Goal: Navigation & Orientation: Find specific page/section

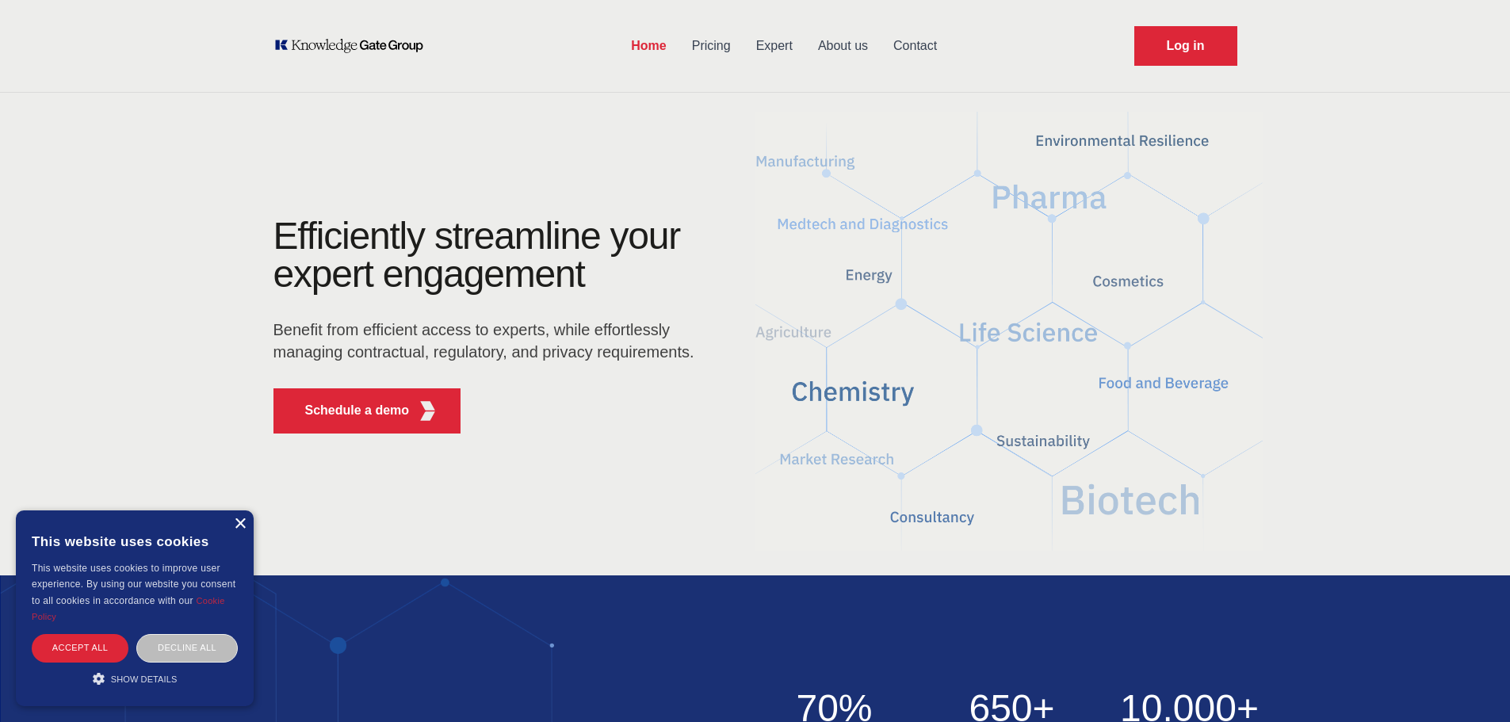
click at [235, 528] on div "×" at bounding box center [240, 524] width 12 height 12
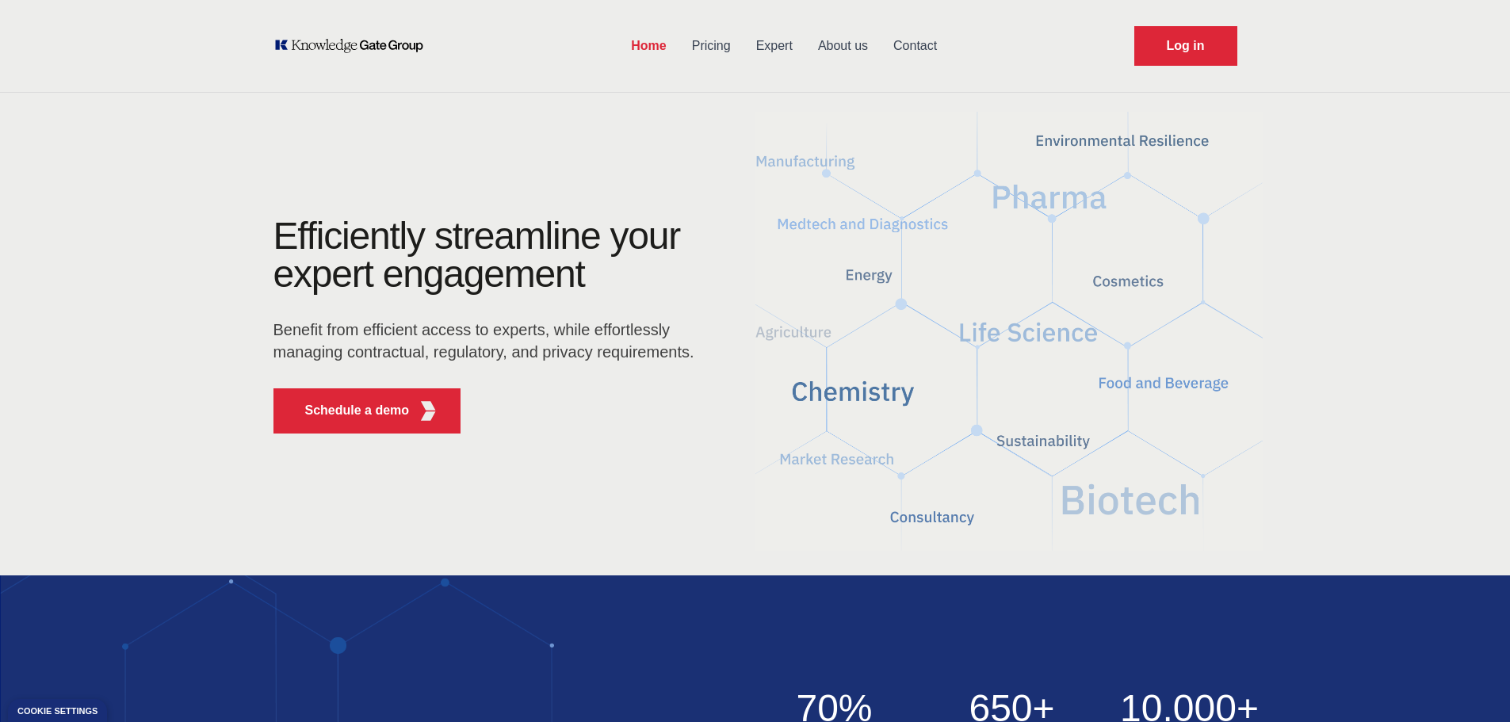
click at [792, 45] on link "Expert" at bounding box center [774, 45] width 62 height 41
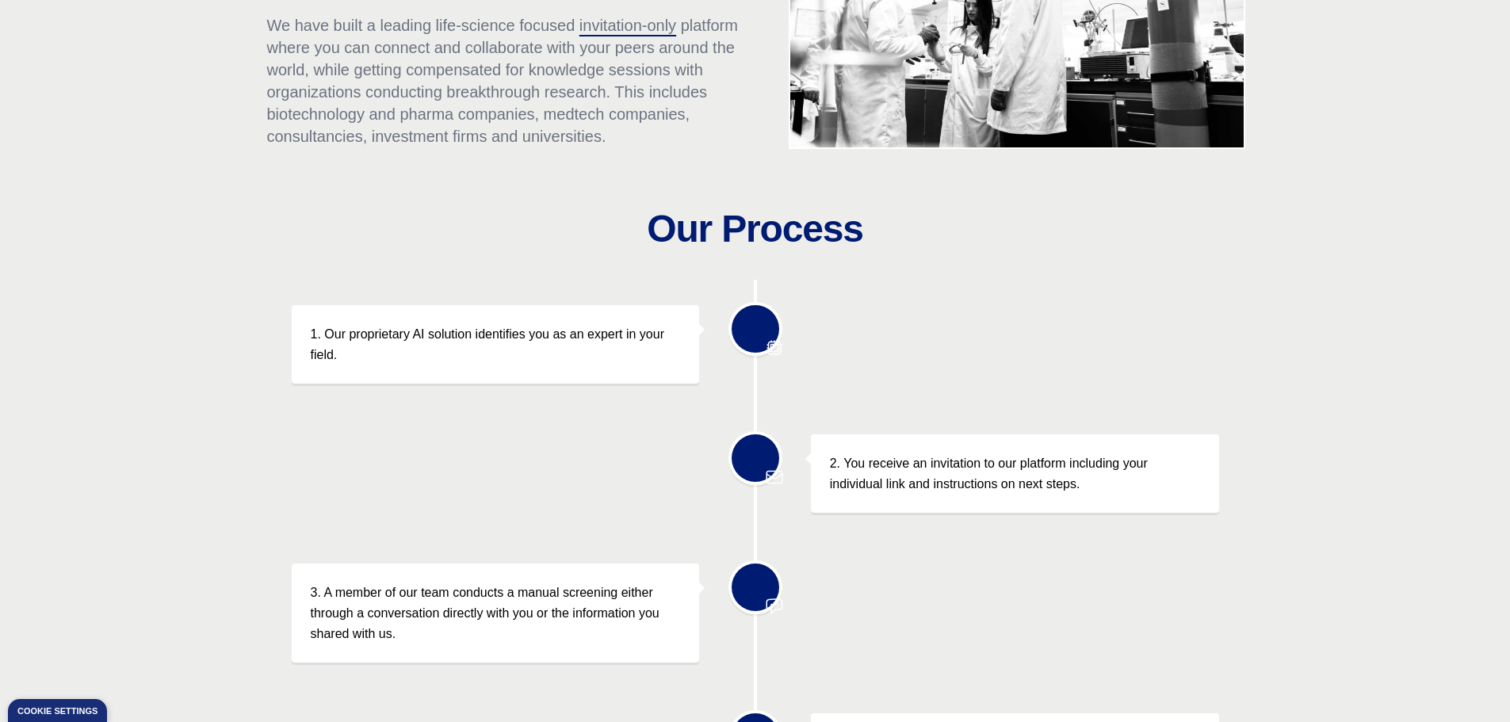
scroll to position [317, 0]
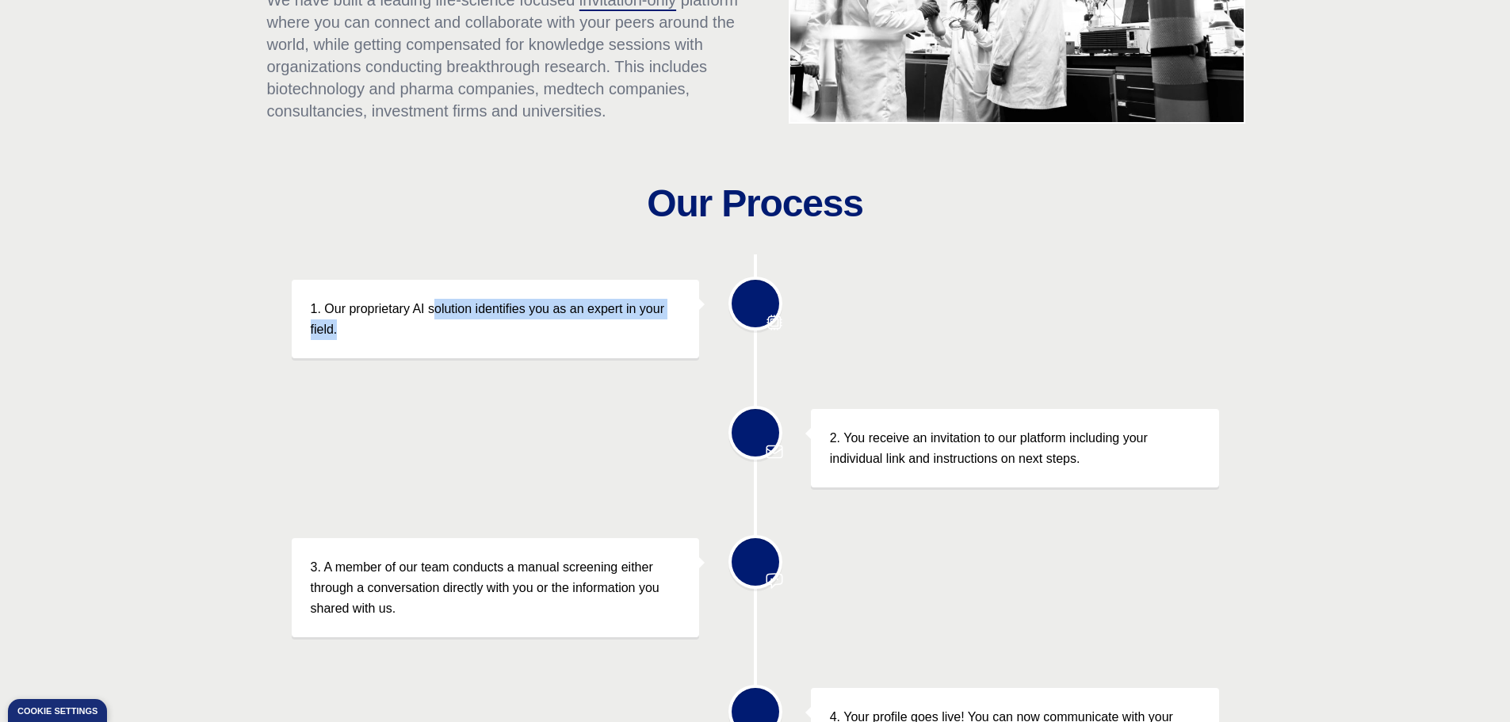
drag, startPoint x: 439, startPoint y: 312, endPoint x: 671, endPoint y: 338, distance: 232.8
click at [671, 338] on p "1. Our proprietary AI solution identifies you as an expert in your field." at bounding box center [496, 319] width 370 height 40
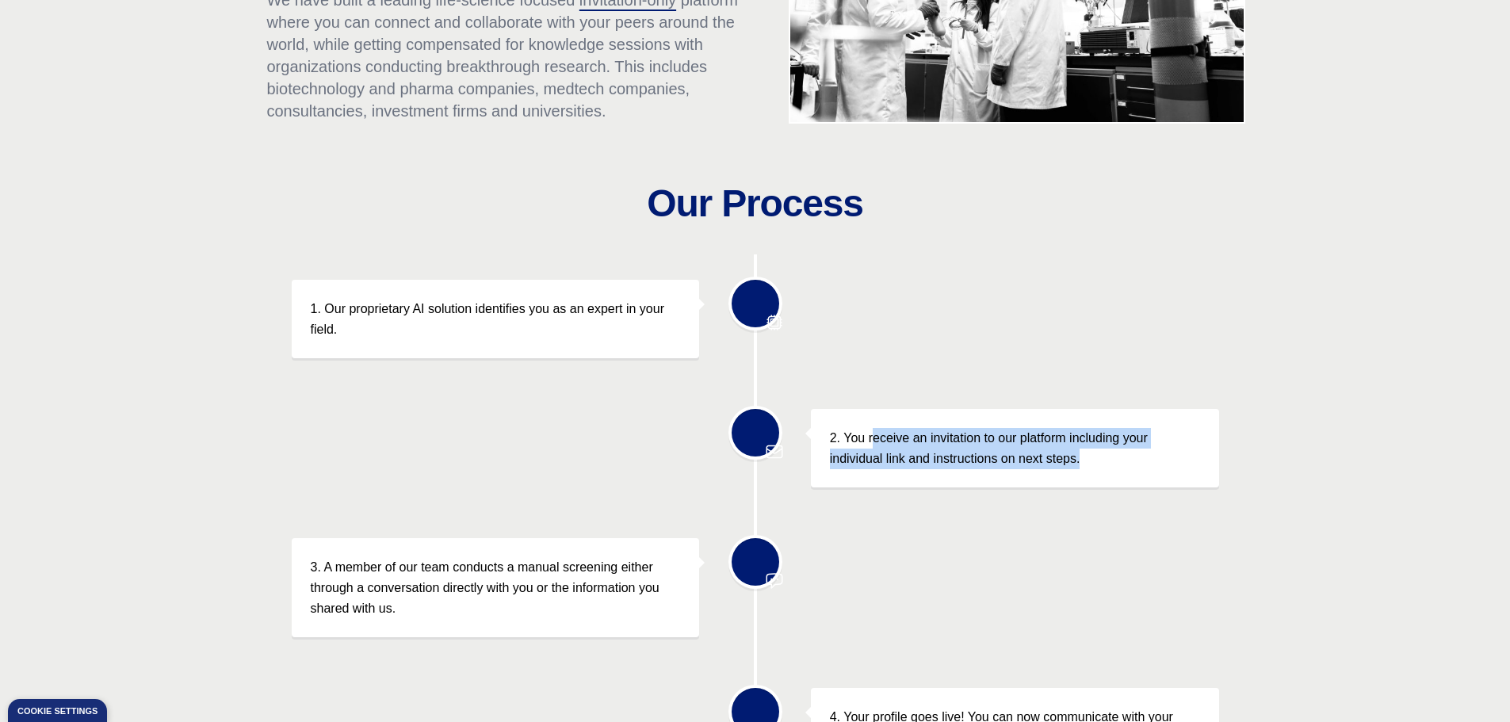
drag, startPoint x: 872, startPoint y: 441, endPoint x: 1086, endPoint y: 470, distance: 215.9
click at [1086, 470] on div "2. You receive an invitation to our platform including your individual link and…" at bounding box center [1015, 448] width 408 height 78
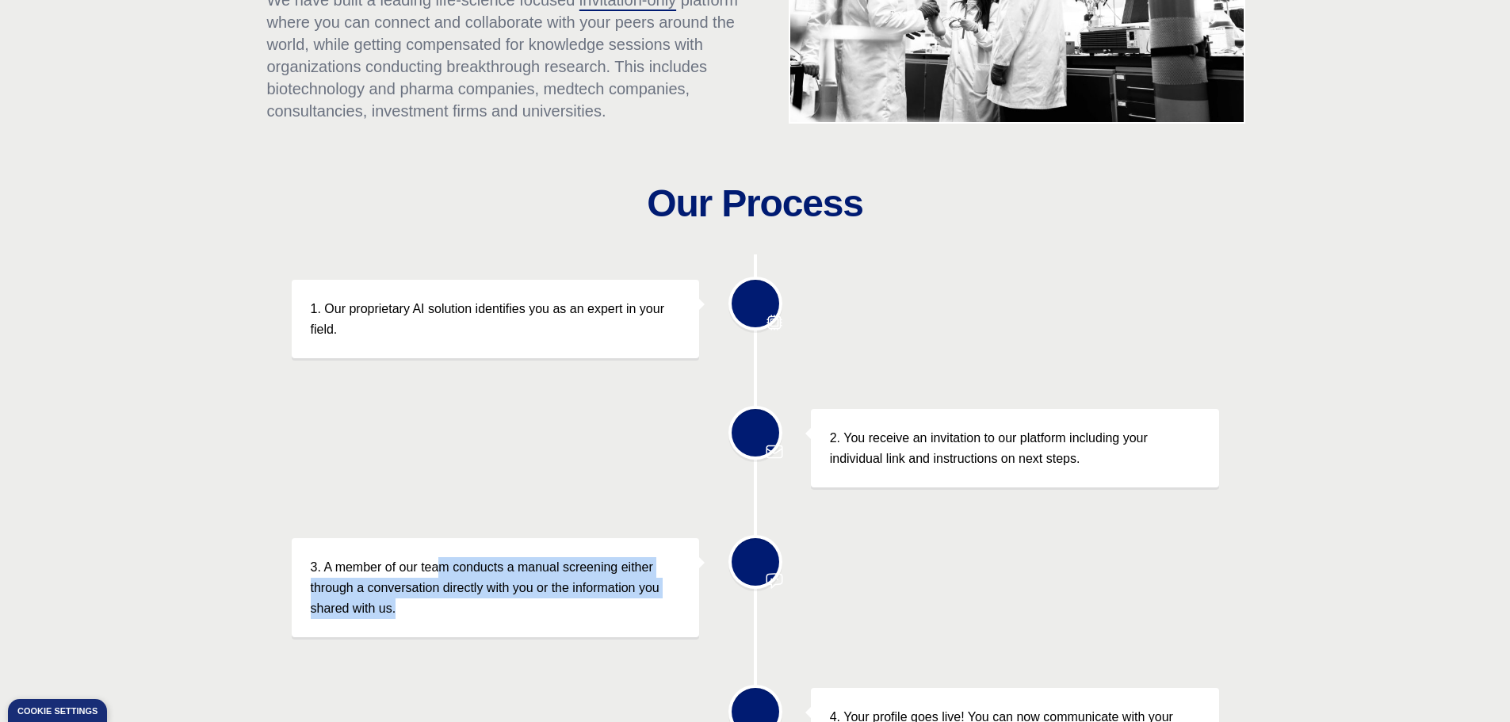
drag, startPoint x: 438, startPoint y: 571, endPoint x: 483, endPoint y: 620, distance: 66.2
click at [483, 620] on div "3. A member of our team conducts a manual screening either through a conversati…" at bounding box center [496, 587] width 408 height 99
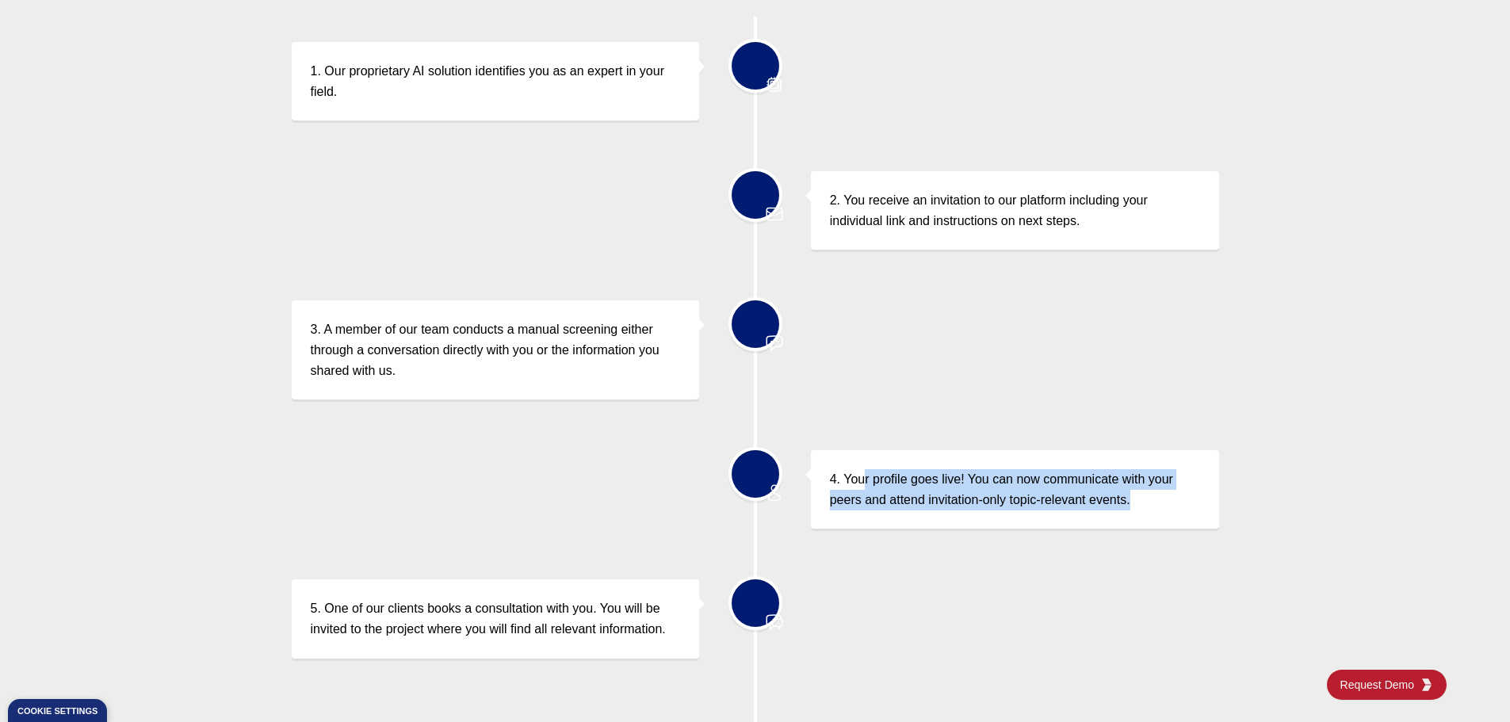
drag, startPoint x: 864, startPoint y: 481, endPoint x: 1168, endPoint y: 503, distance: 305.1
click at [1168, 503] on p "4. Your profile goes live! You can now communicate with your peers and attend i…" at bounding box center [1015, 489] width 370 height 40
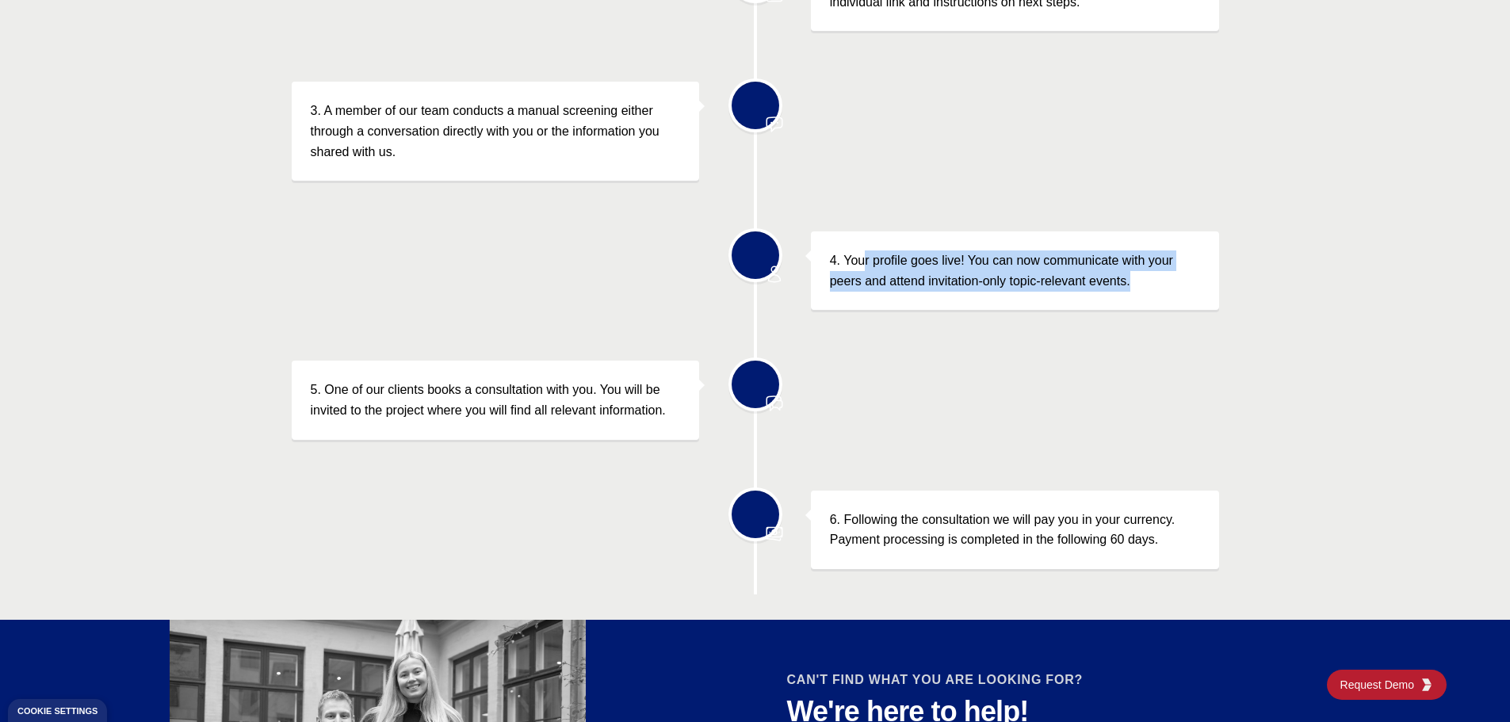
scroll to position [793, 0]
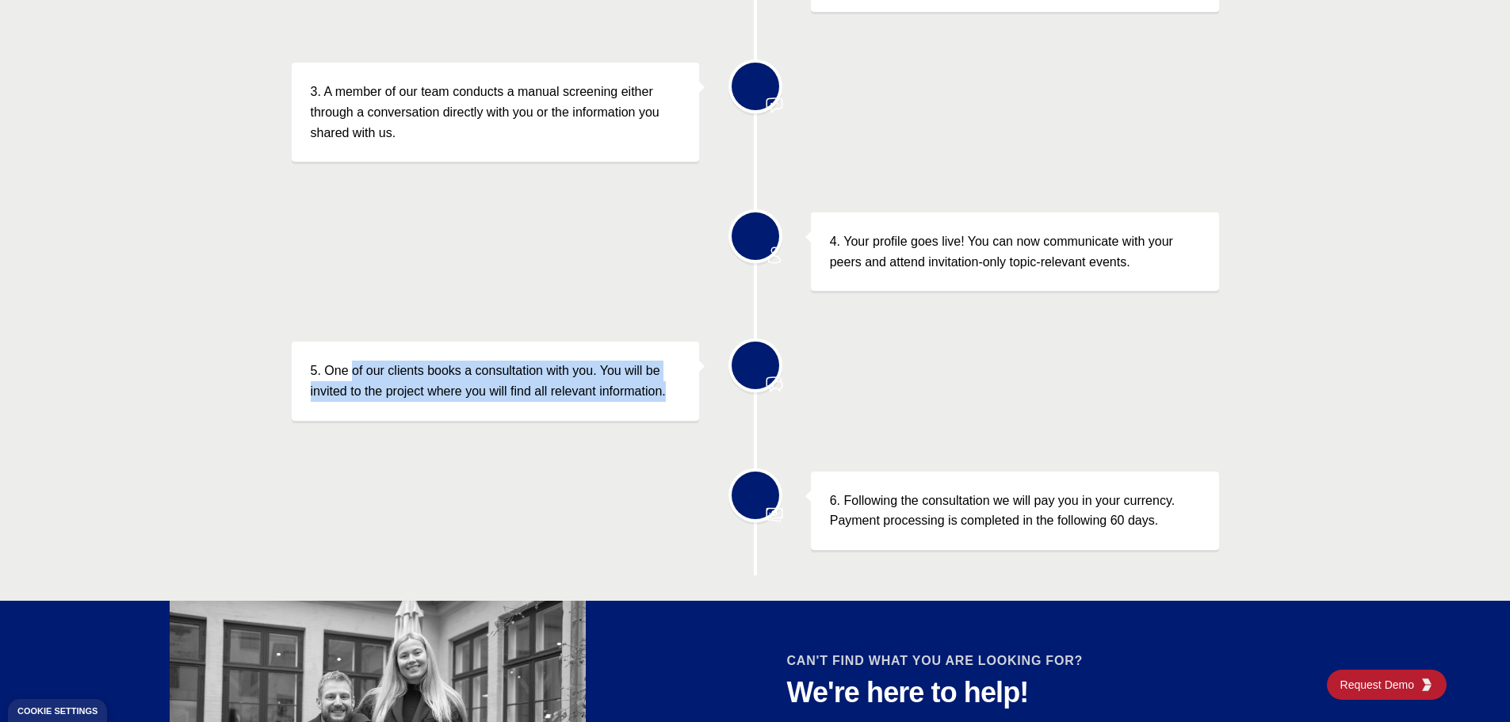
drag, startPoint x: 355, startPoint y: 369, endPoint x: 669, endPoint y: 402, distance: 315.6
click at [669, 402] on div "5. One of our clients books a consultation with you. You will be invited to the…" at bounding box center [496, 381] width 408 height 78
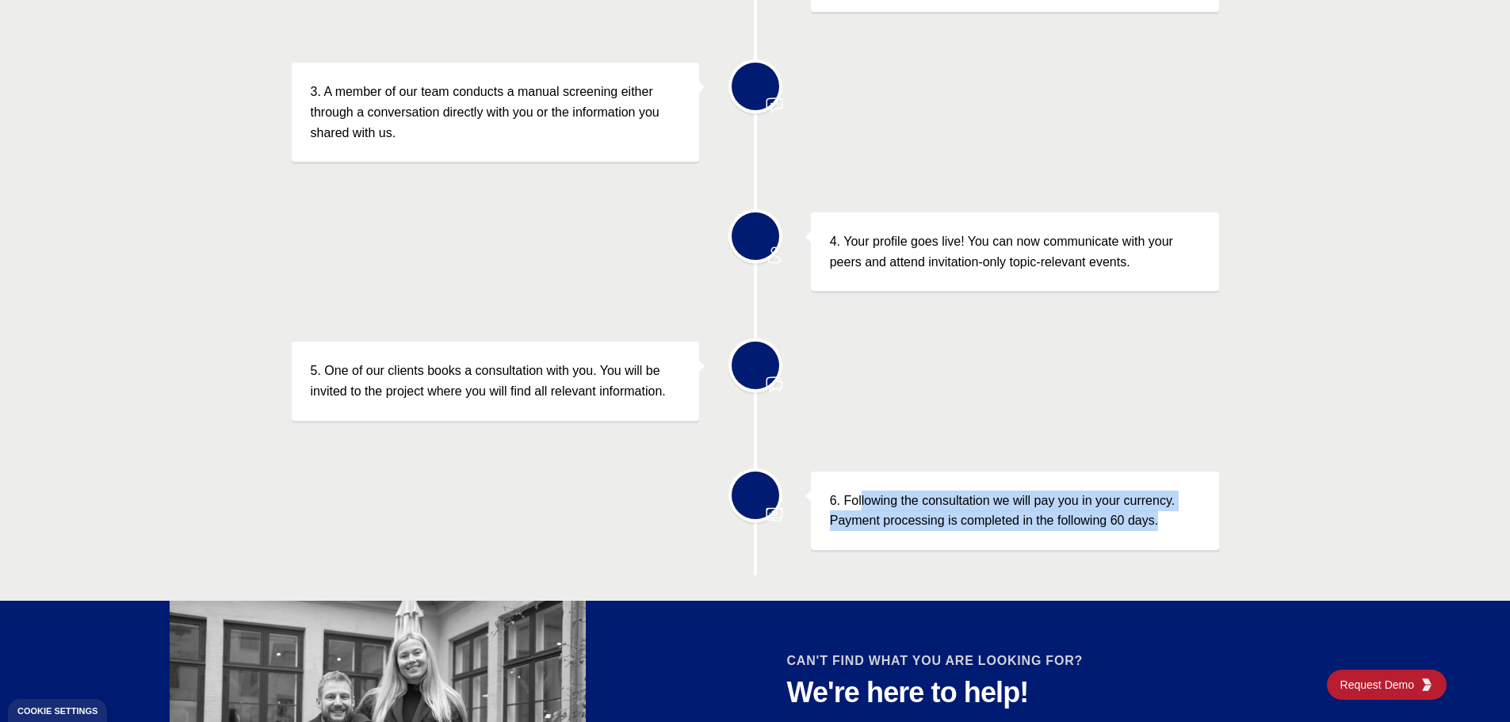
drag, startPoint x: 860, startPoint y: 510, endPoint x: 1195, endPoint y: 519, distance: 335.4
click at [1195, 519] on p "6. Following the consultation we will pay you in your currency. Payment process…" at bounding box center [1015, 511] width 370 height 40
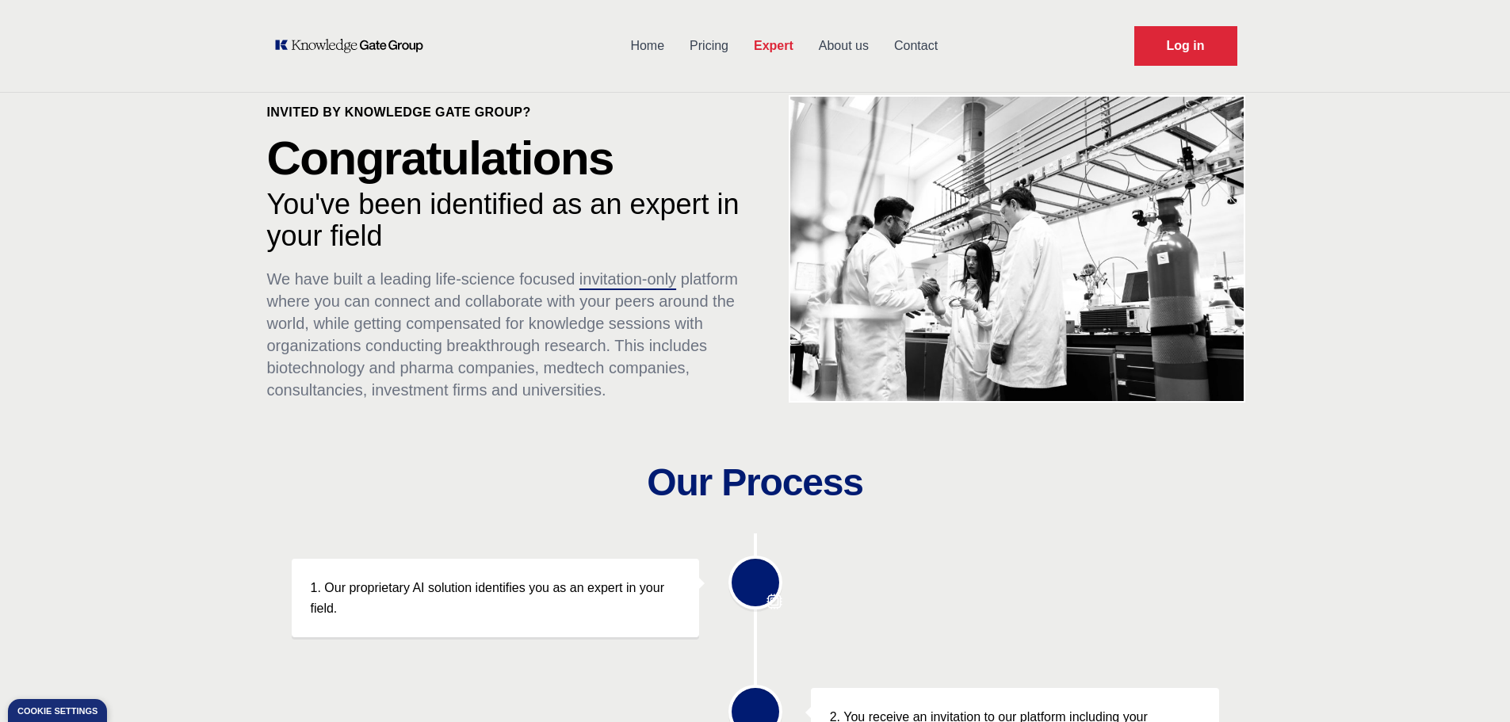
scroll to position [0, 0]
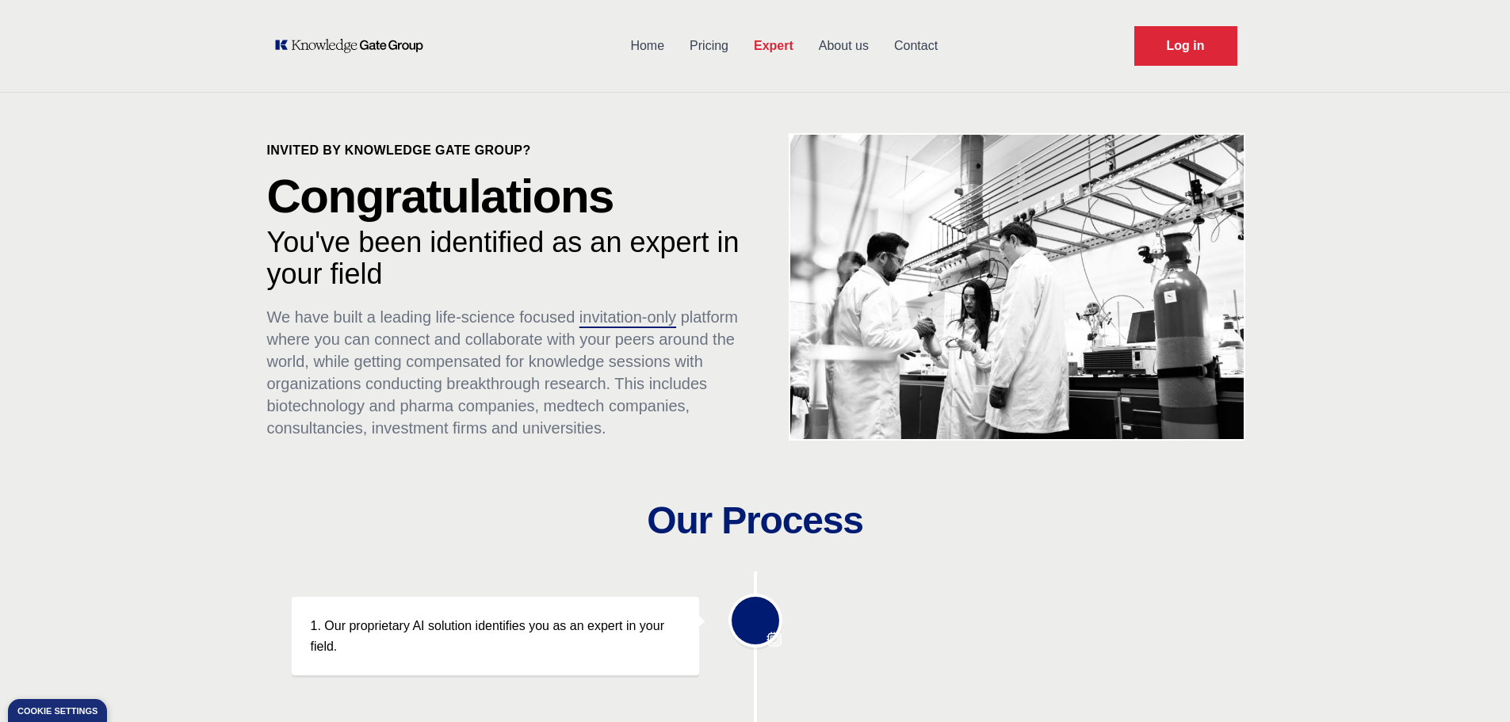
click at [1133, 309] on img at bounding box center [1017, 286] width 476 height 319
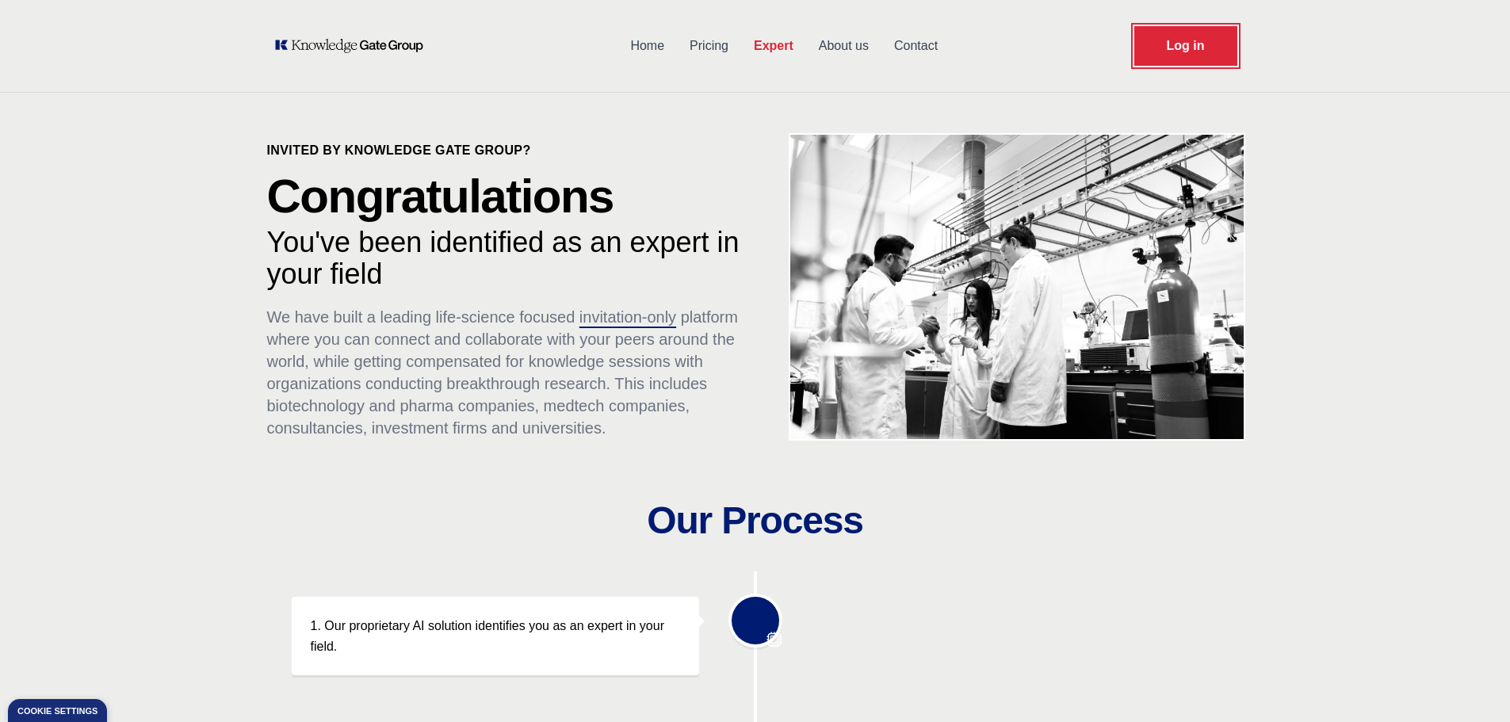
click at [1194, 51] on link "Log in" at bounding box center [1185, 46] width 103 height 40
click at [659, 45] on link "Home" at bounding box center [646, 45] width 59 height 41
